Goal: Information Seeking & Learning: Compare options

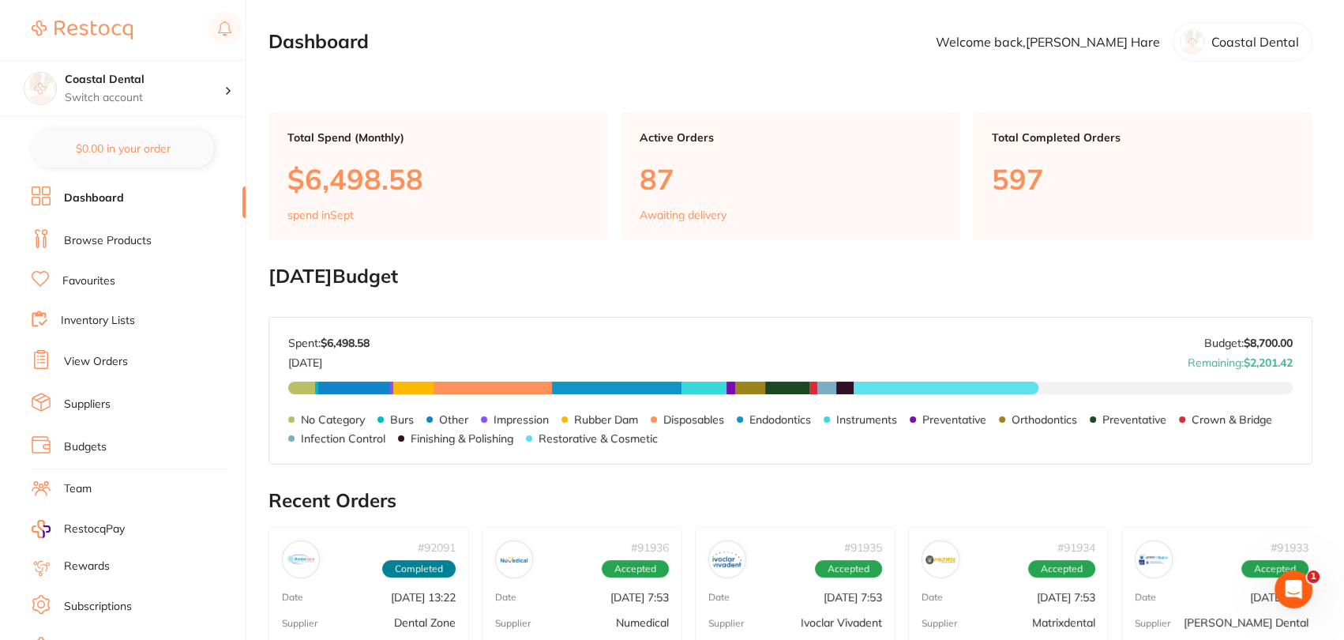
click at [85, 239] on link "Browse Products" at bounding box center [108, 241] width 88 height 16
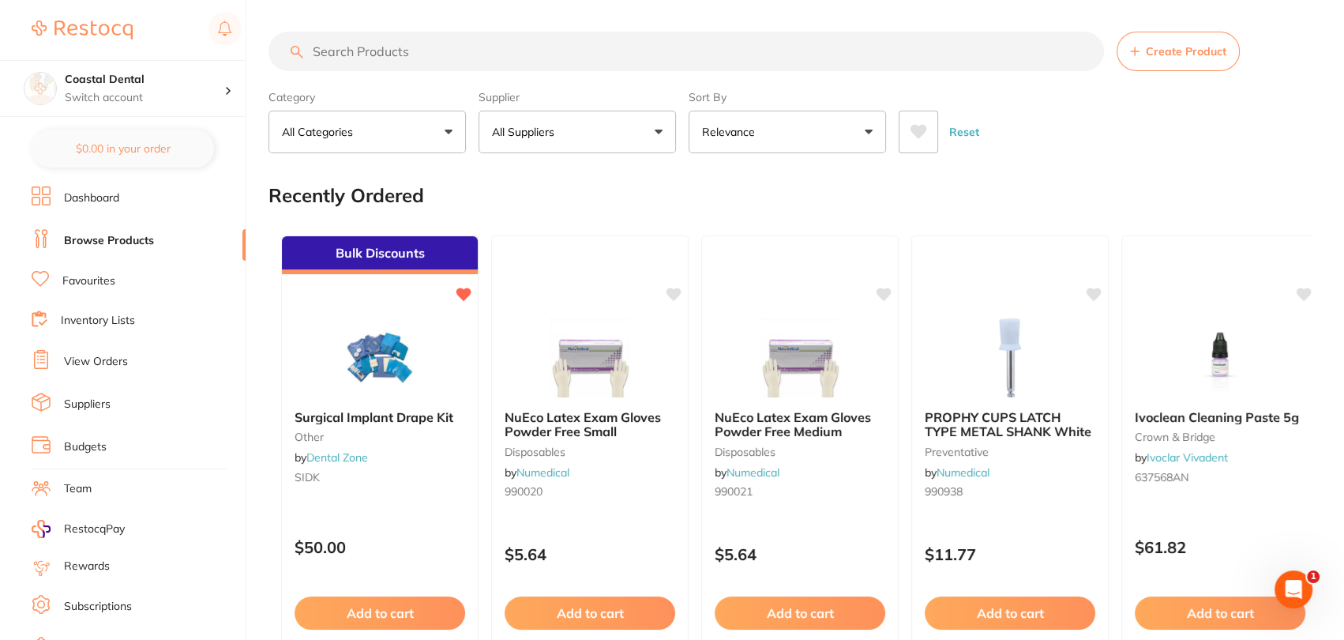
click at [439, 60] on input "search" at bounding box center [687, 51] width 836 height 39
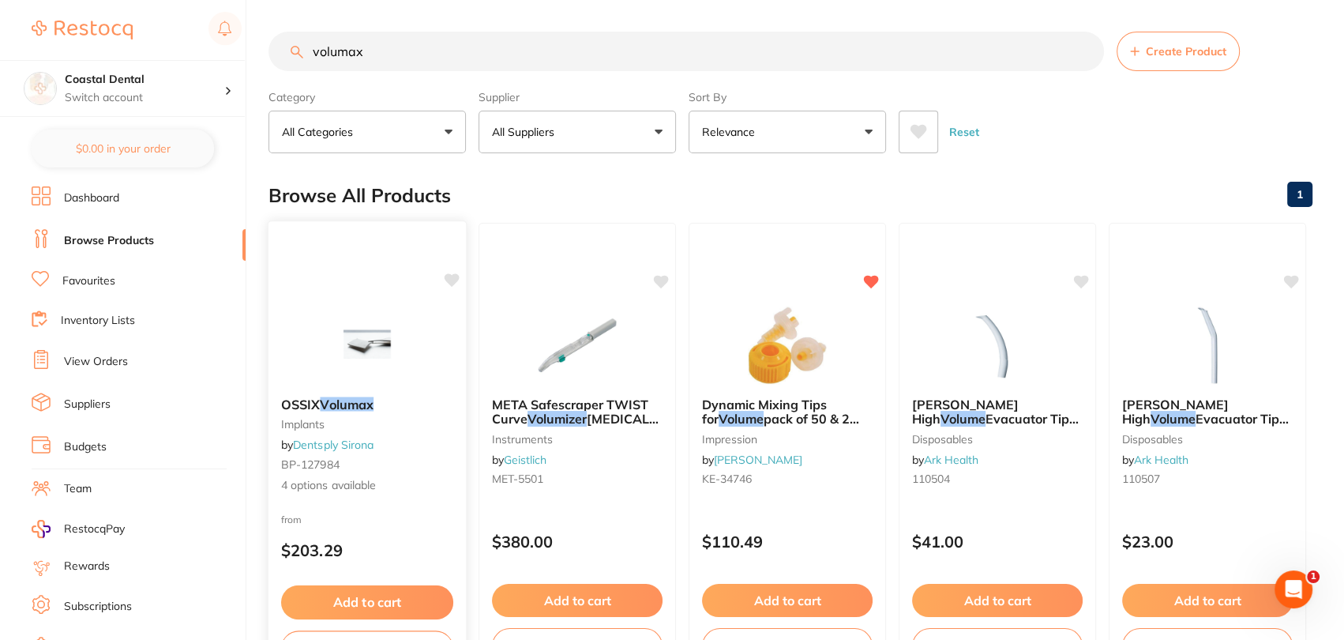
click at [333, 543] on p "$203.29" at bounding box center [367, 550] width 172 height 18
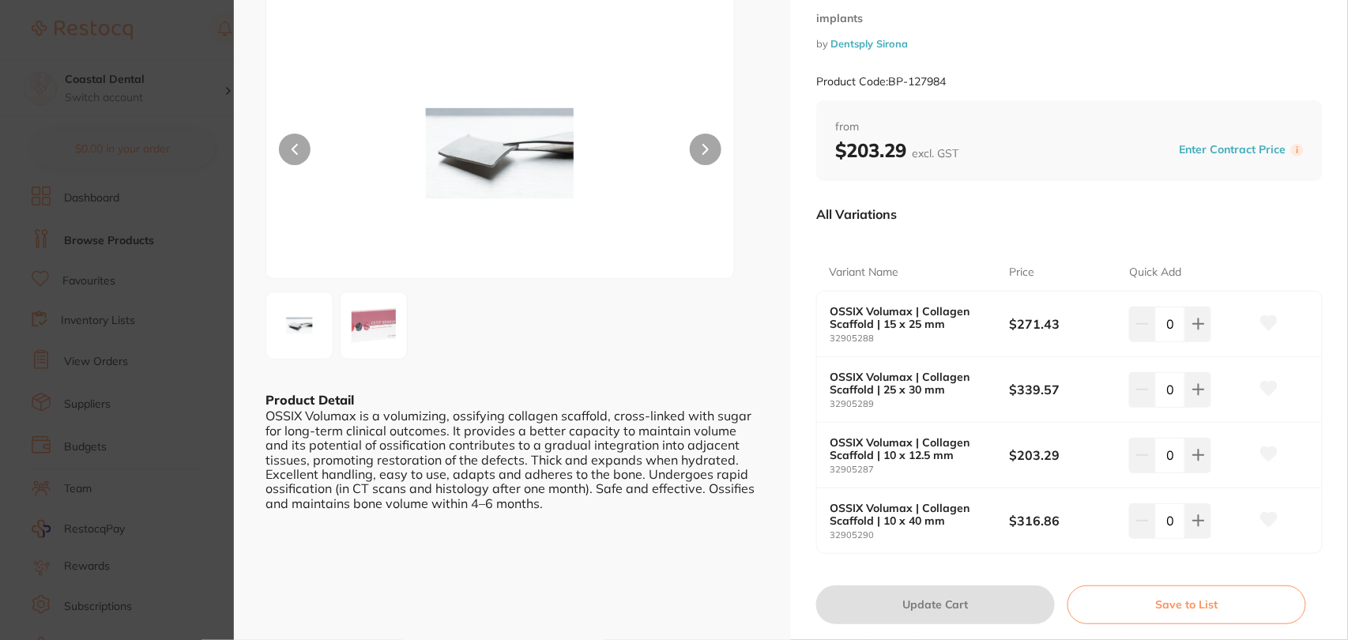
scroll to position [71, 0]
click at [186, 38] on section "OSSIX Volumax implants by Dentsply Sirona Product Code: BP-127984 ESC Product D…" at bounding box center [674, 320] width 1348 height 640
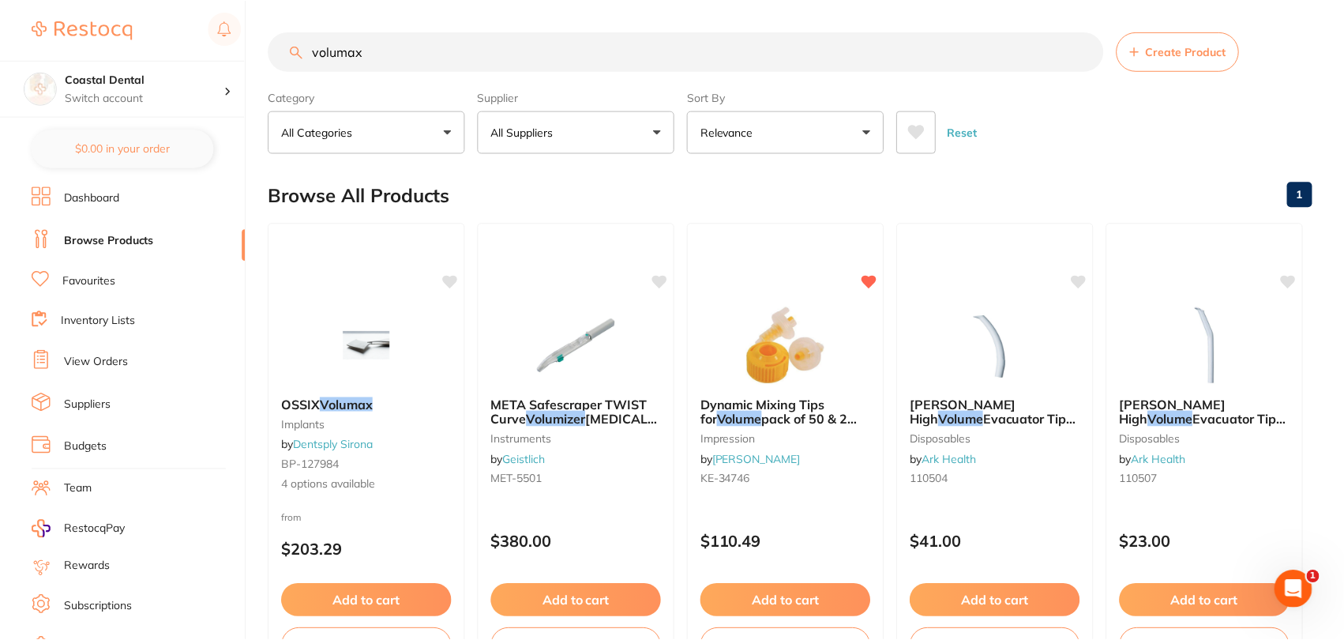
scroll to position [3, 0]
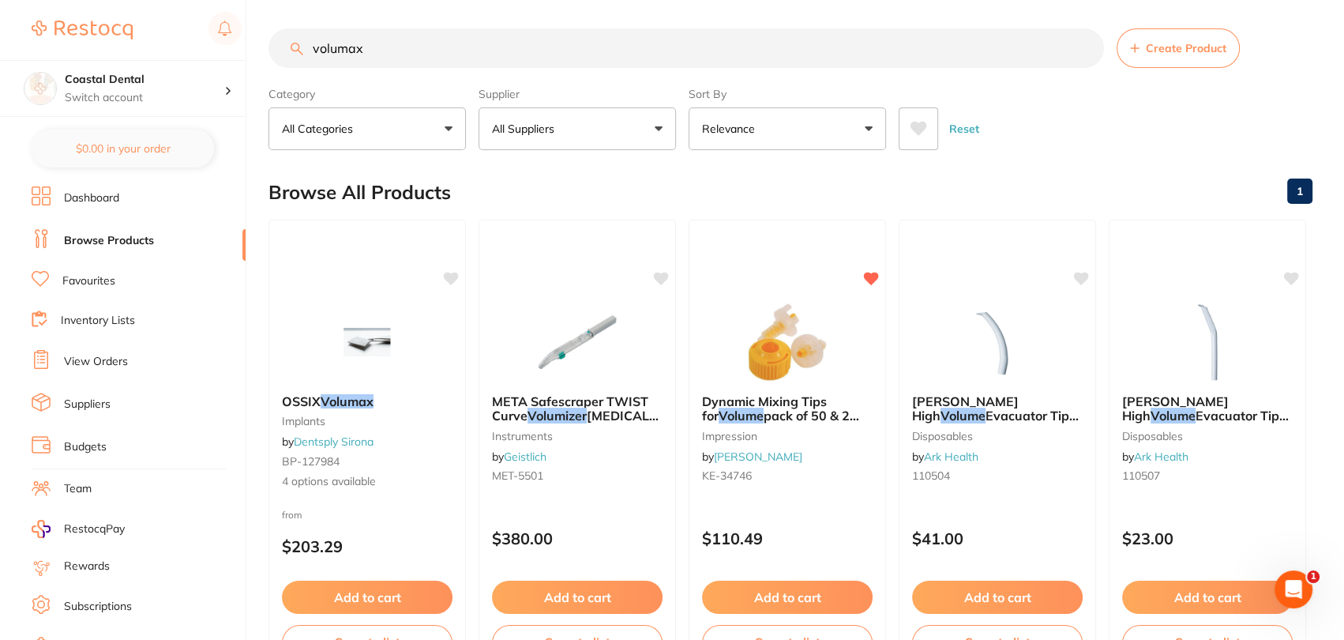
click at [435, 64] on input "volumax" at bounding box center [687, 47] width 836 height 39
type input "v"
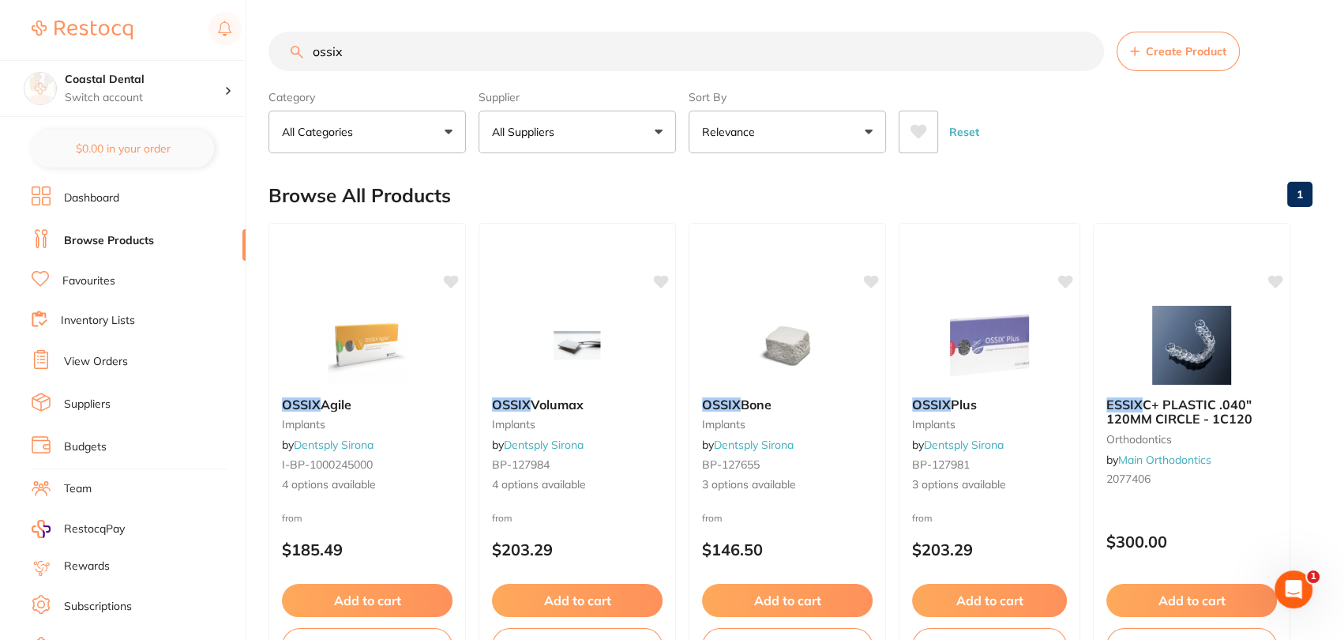
scroll to position [0, 0]
drag, startPoint x: 1344, startPoint y: 169, endPoint x: 1341, endPoint y: 197, distance: 28.5
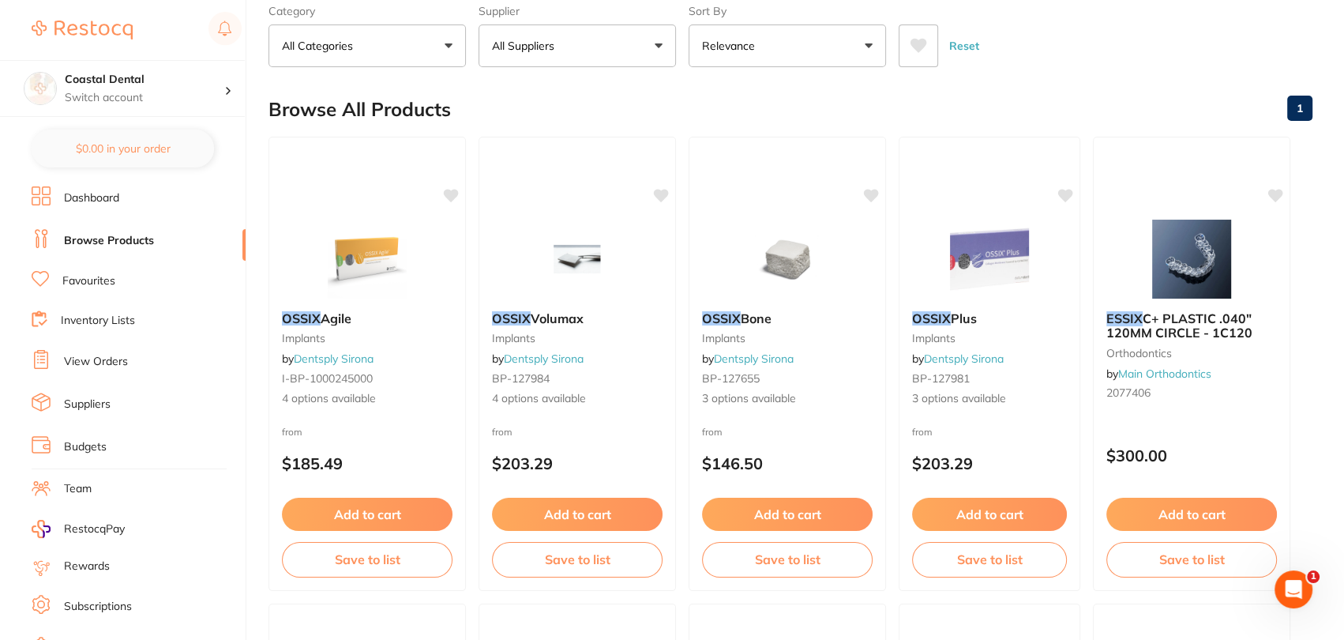
scroll to position [107, 0]
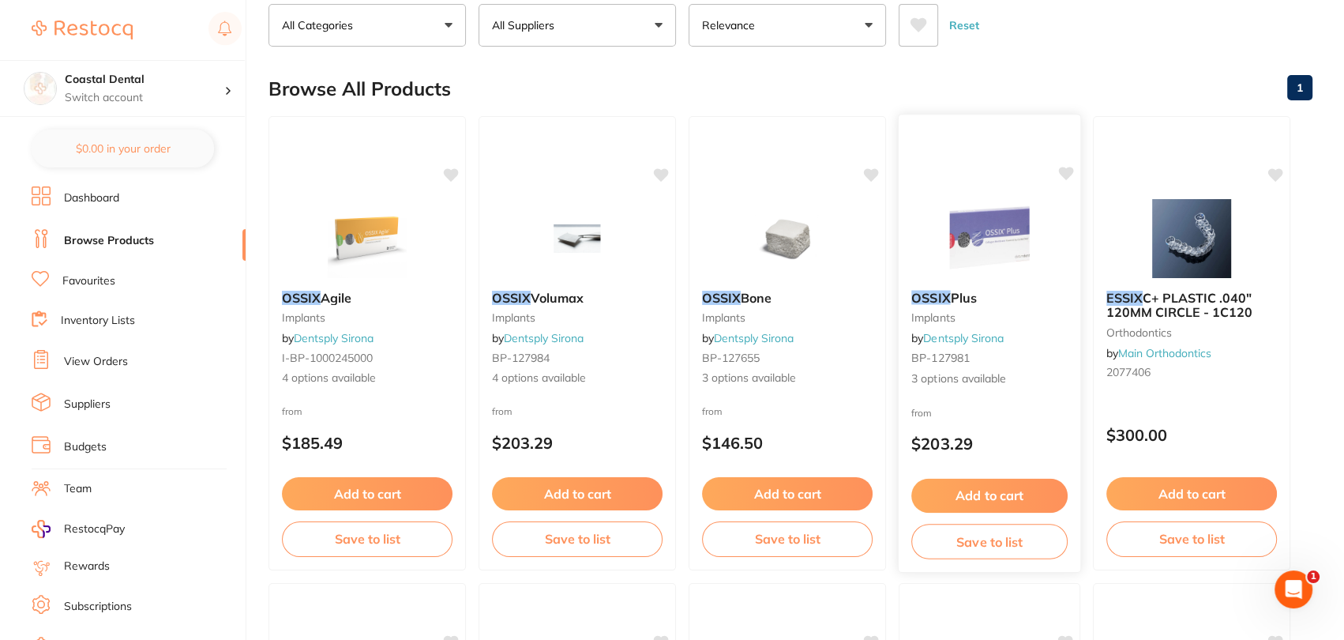
click at [1016, 334] on div "OSSIX Plus implants by Dentsply Sirona BP-127981 3 options available" at bounding box center [990, 338] width 182 height 122
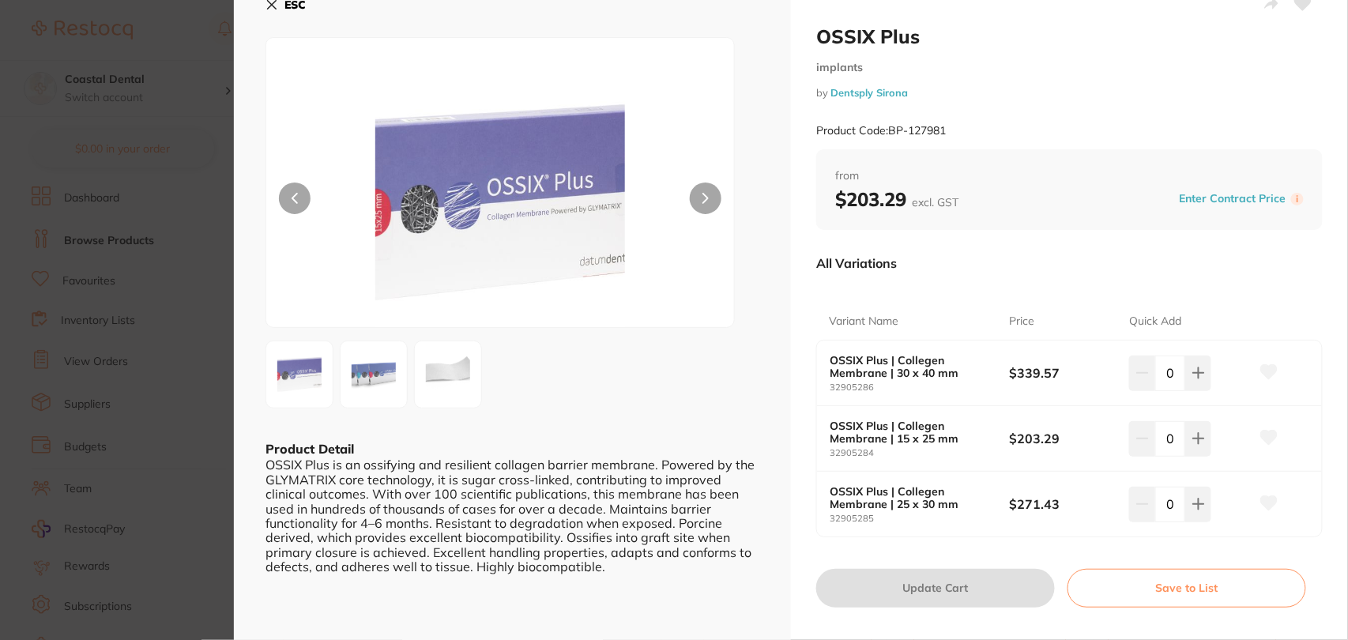
scroll to position [20, 0]
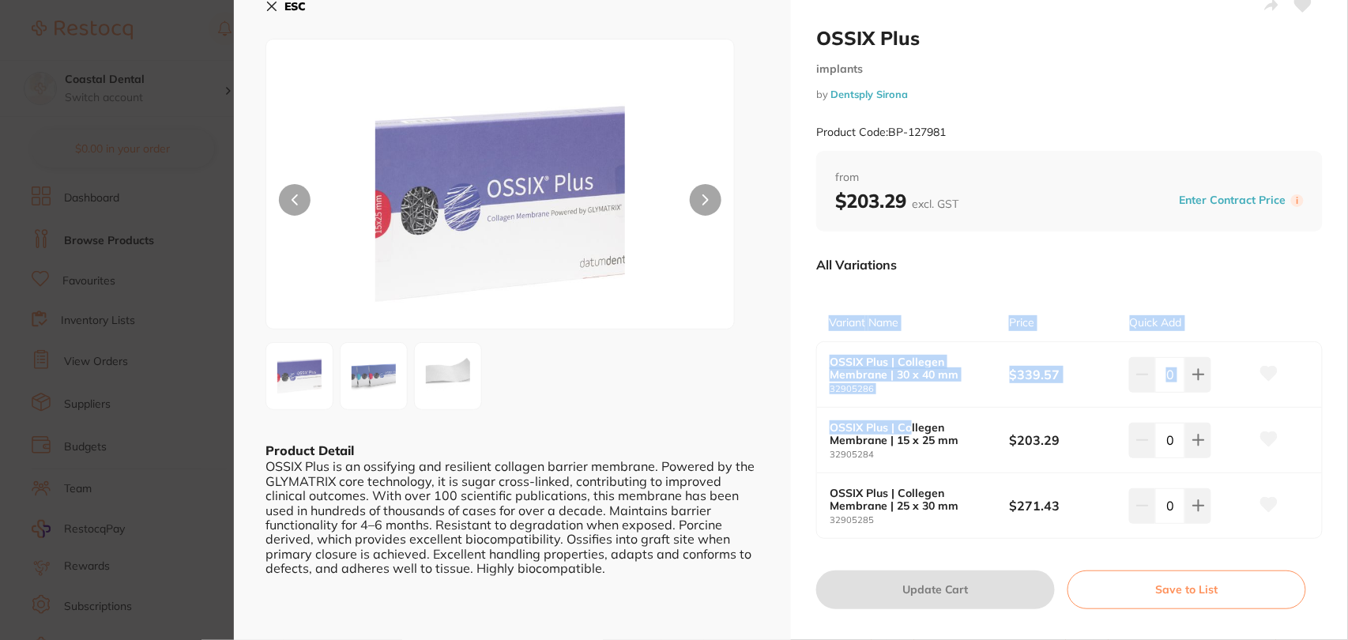
drag, startPoint x: 818, startPoint y: 310, endPoint x: 910, endPoint y: 427, distance: 149.2
click at [910, 427] on div "Variant Name Price Quick Add OSSIX Plus | Collegen Membrane | 30 x 40 mm 329052…" at bounding box center [1069, 412] width 506 height 254
click at [958, 300] on div "Variant Name Price Quick Add OSSIX Plus | Collegen Membrane | 30 x 40 mm 329052…" at bounding box center [1069, 412] width 506 height 254
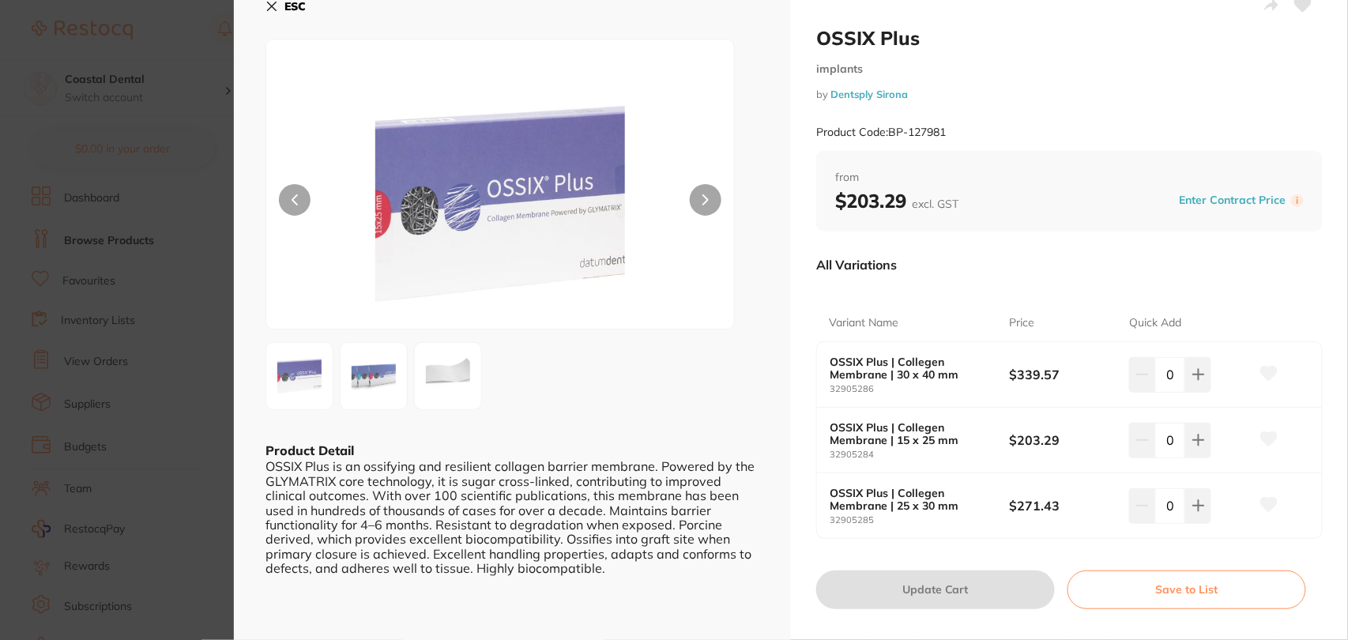
click at [284, 2] on button "ESC" at bounding box center [285, 6] width 40 height 27
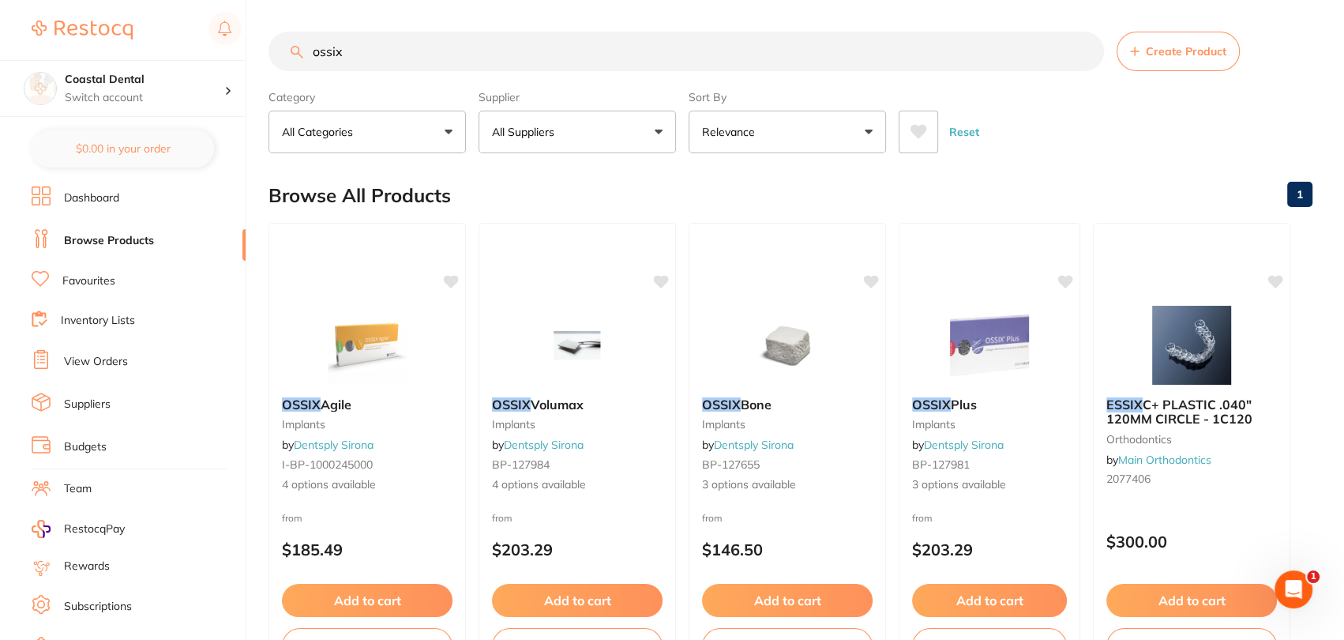
click at [509, 67] on input "ossix" at bounding box center [687, 51] width 836 height 39
type input "o"
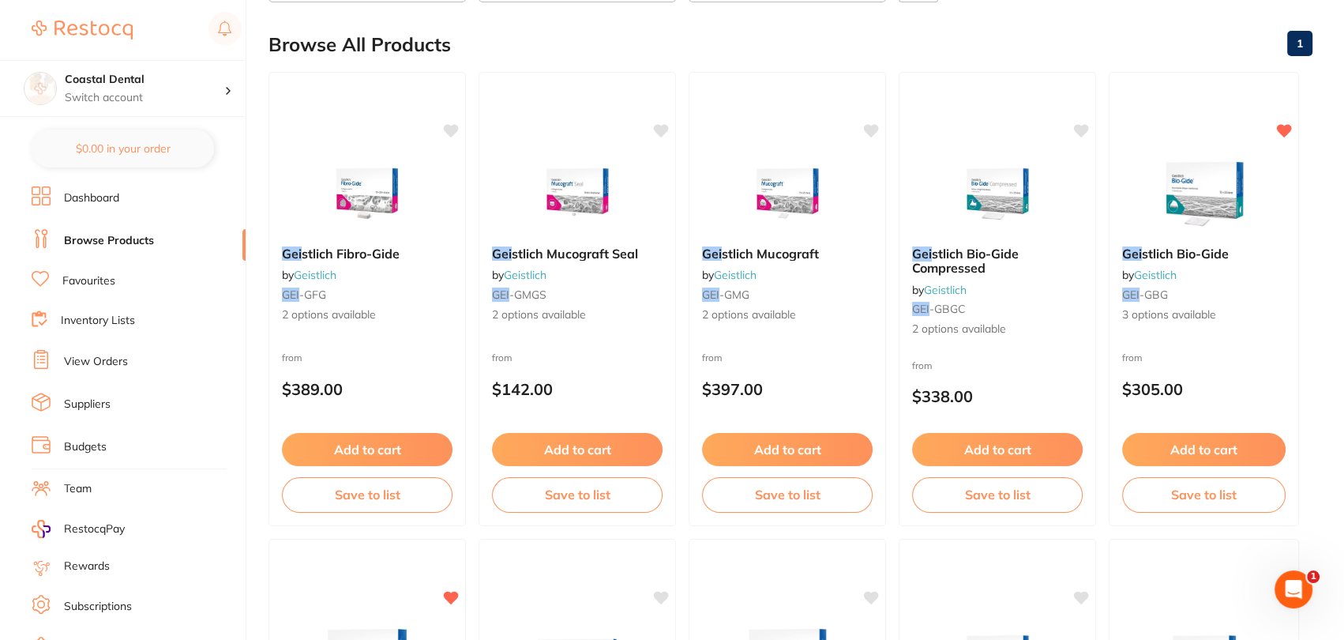
scroll to position [156, 0]
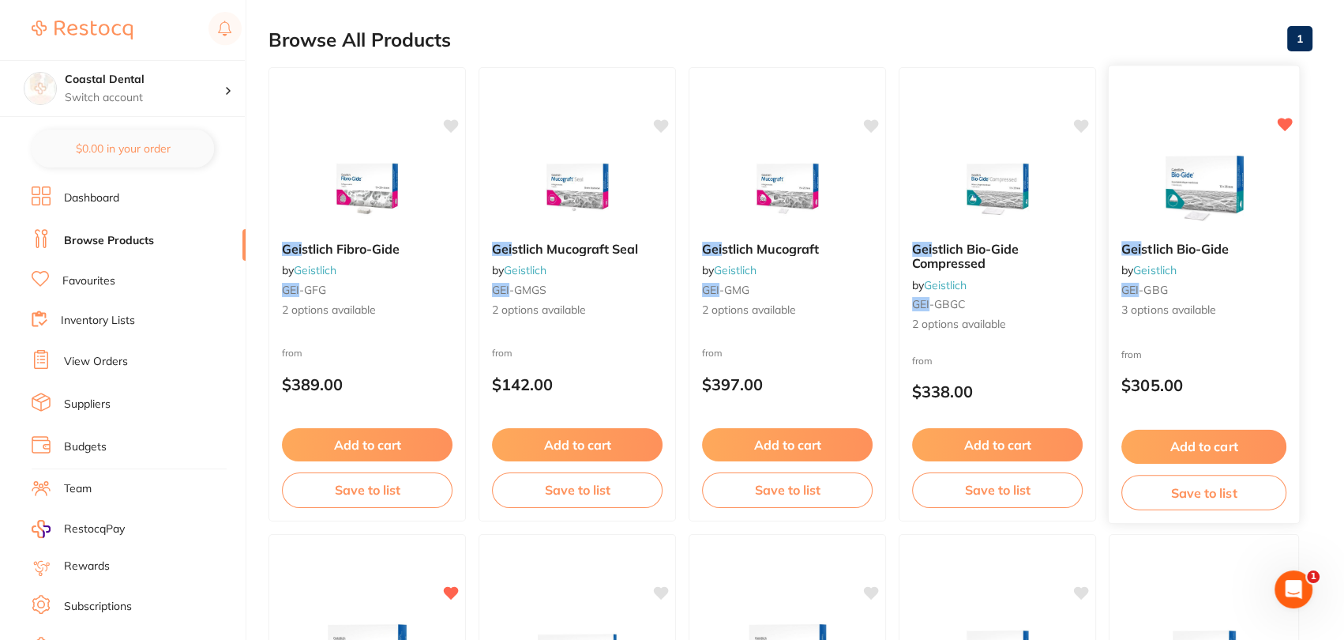
type input "gei"
click at [1249, 276] on div "Gei stlich Bio-Gide by Geistlich GEI -GBG 3 options available" at bounding box center [1204, 279] width 190 height 103
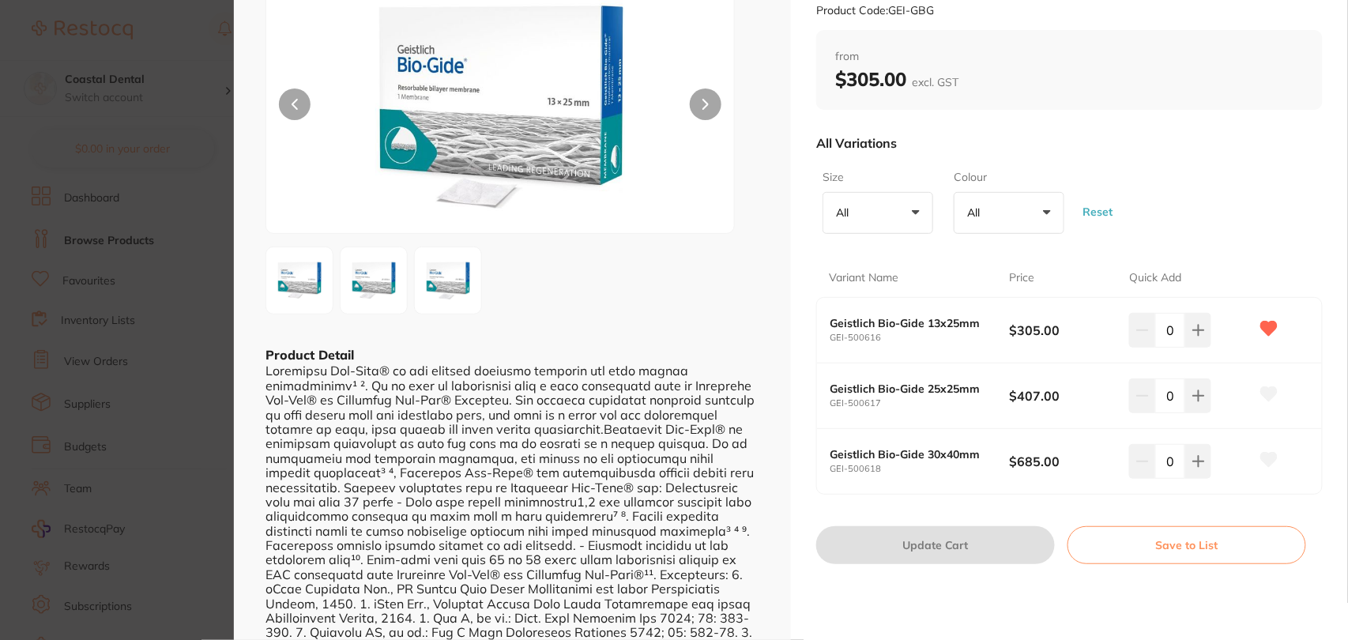
scroll to position [99, 0]
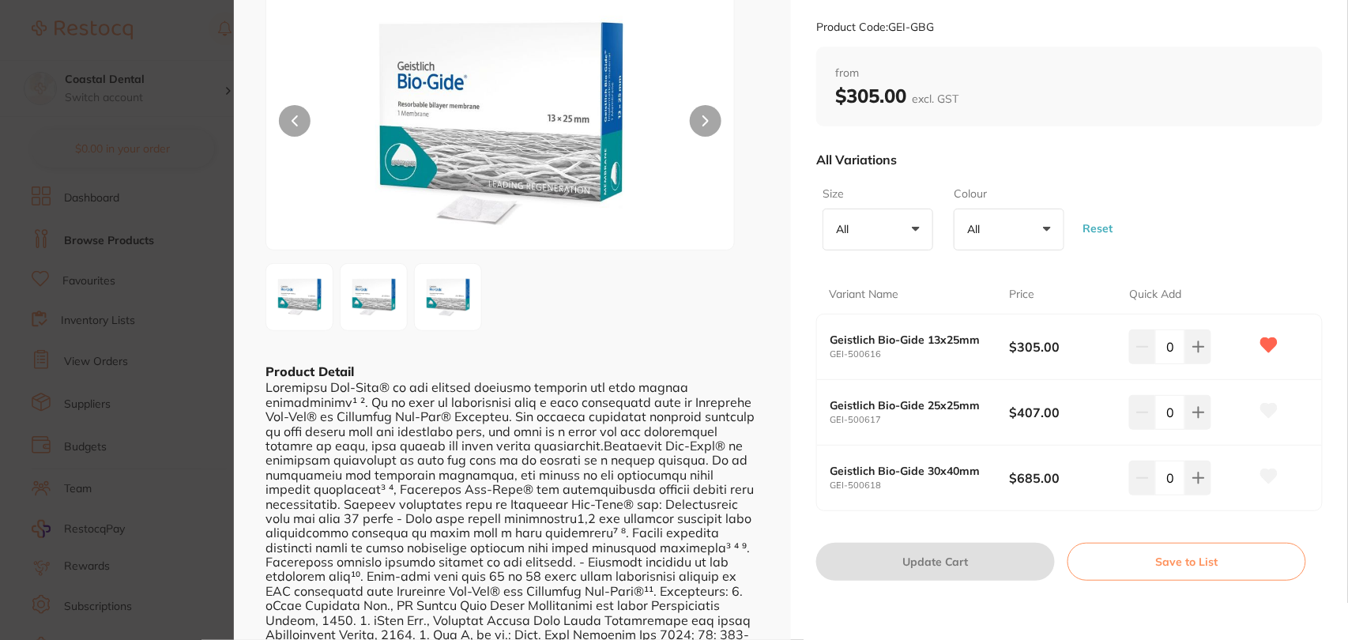
click at [1091, 510] on div "All Variations Size All +0 All 13x25mm 25x25mm 30x40mm Colour All +0 All white …" at bounding box center [1069, 334] width 506 height 391
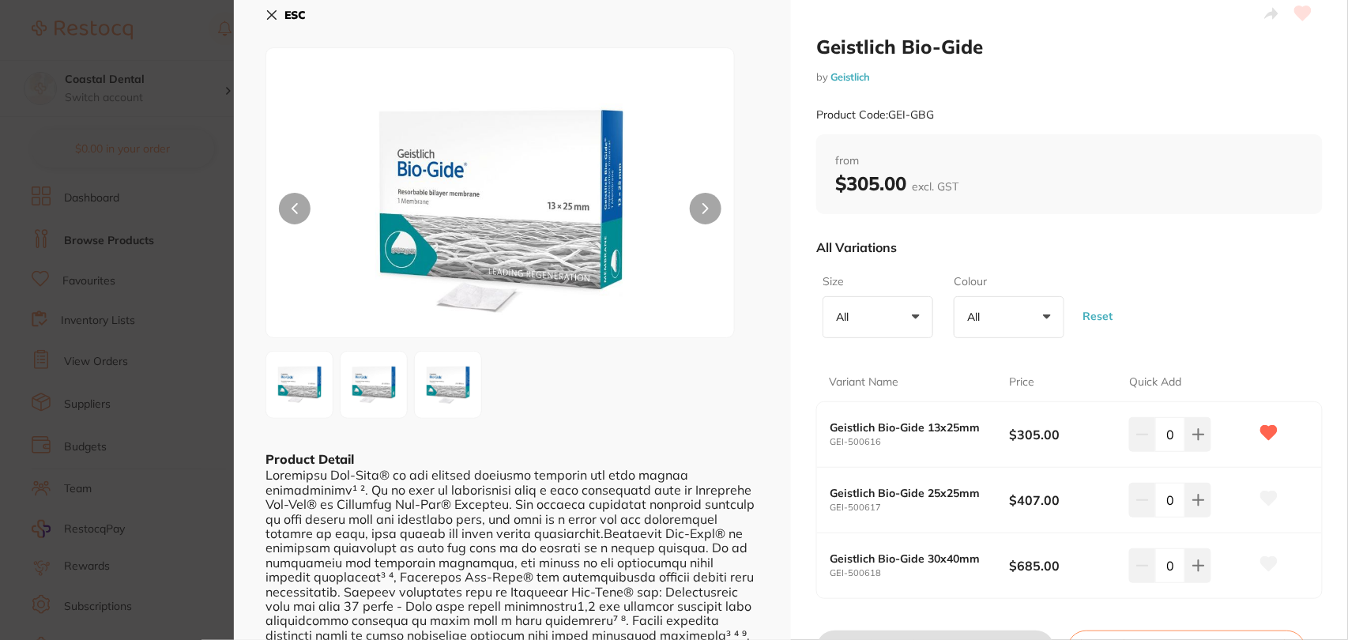
scroll to position [0, 0]
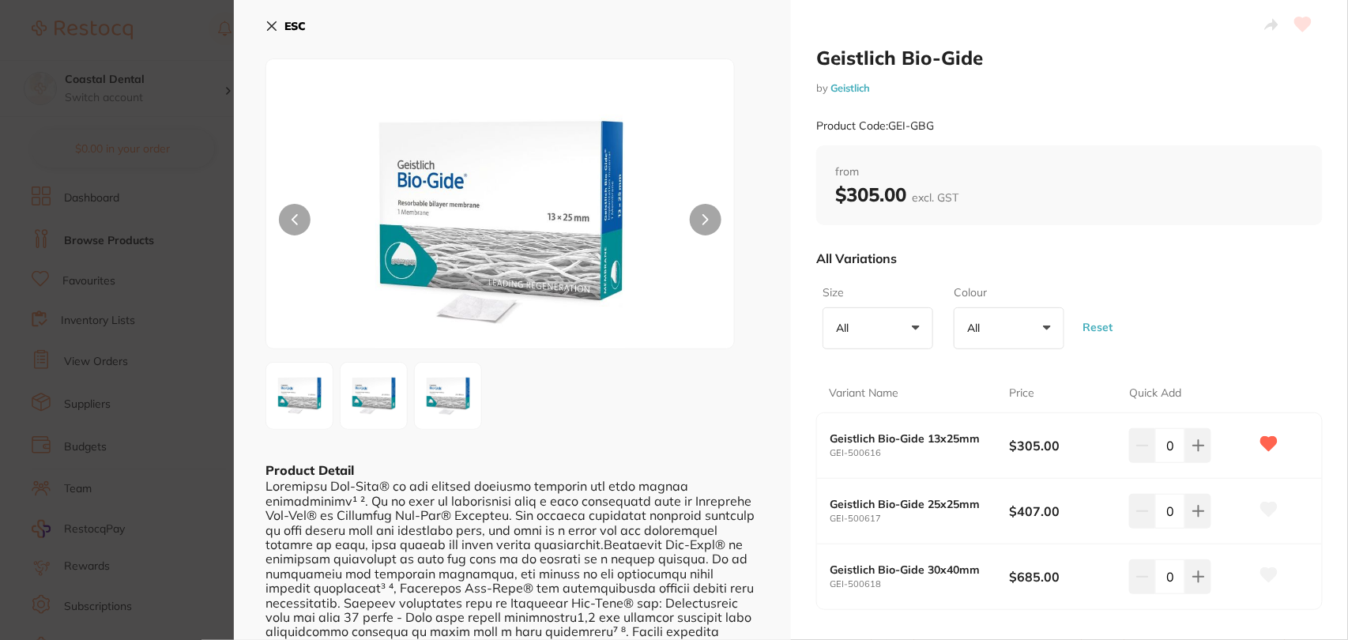
click at [274, 28] on icon at bounding box center [271, 26] width 13 height 13
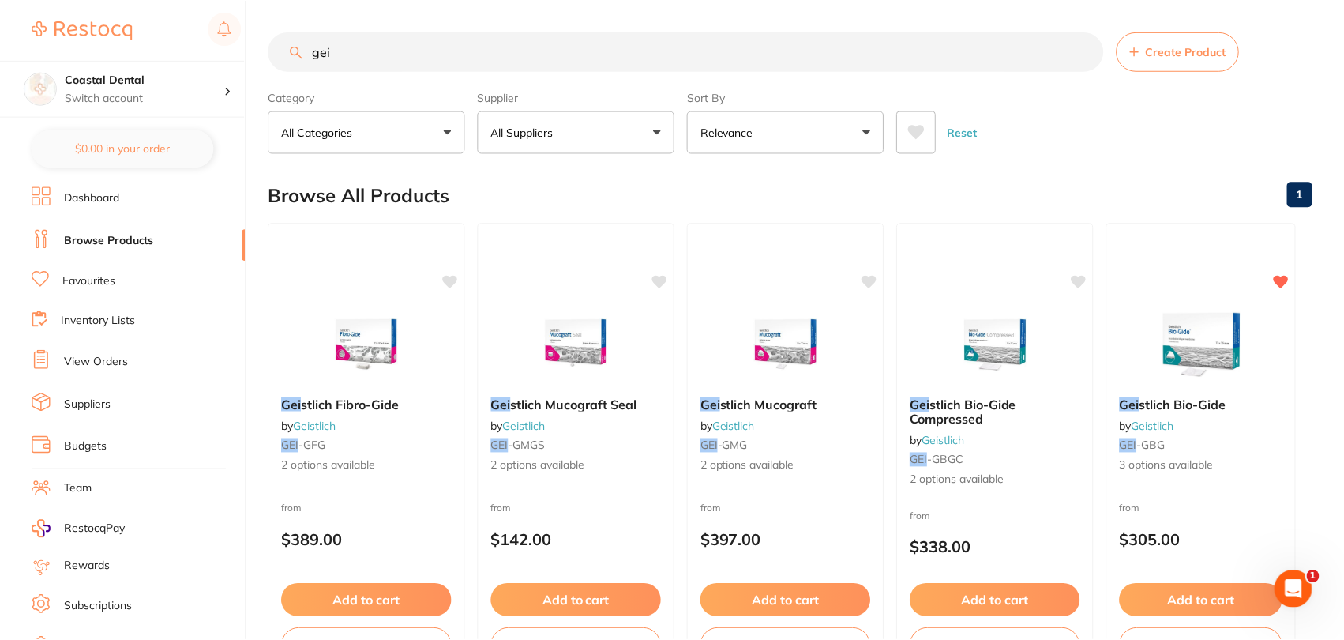
scroll to position [156, 0]
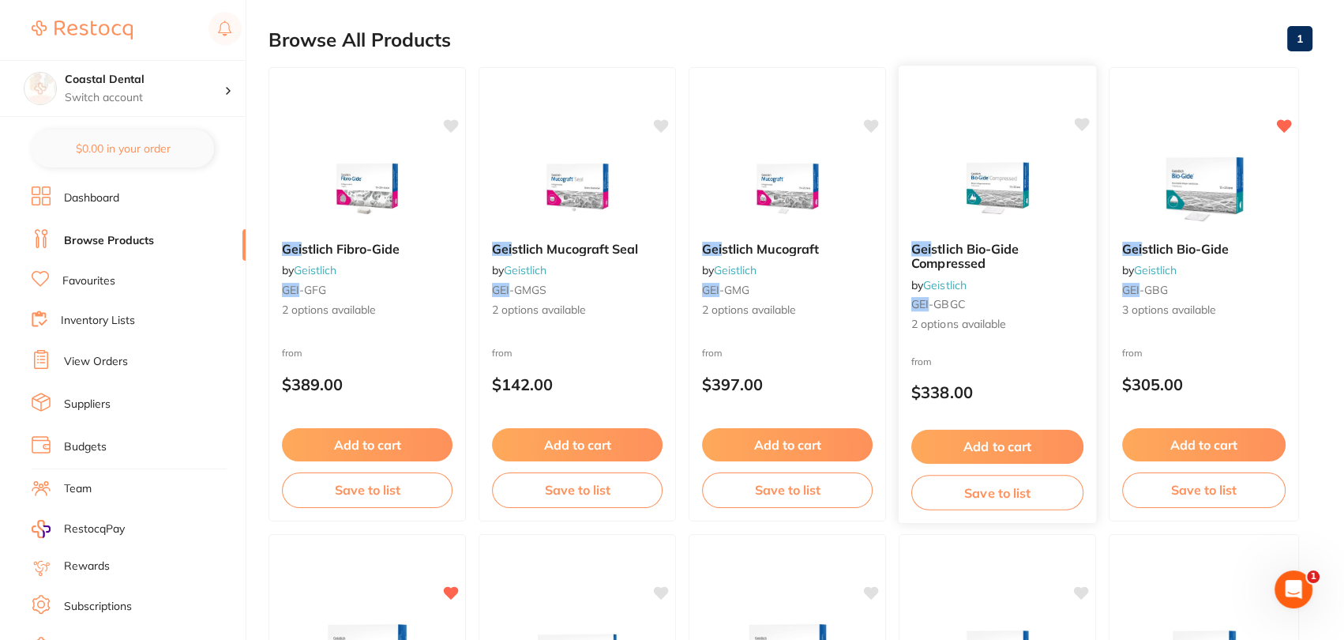
click at [1022, 322] on span "2 options available" at bounding box center [998, 325] width 172 height 16
